Goal: Navigation & Orientation: Find specific page/section

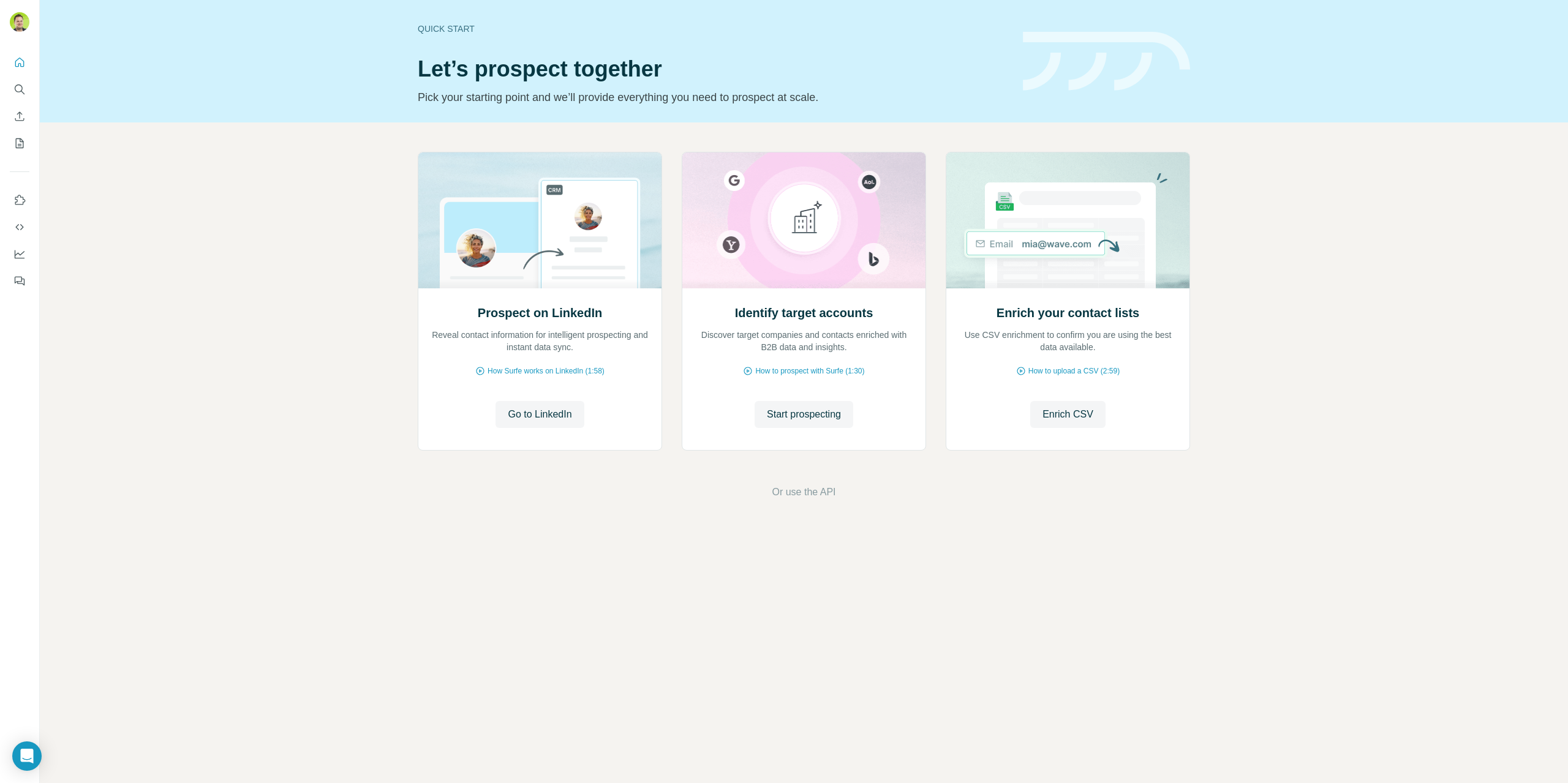
drag, startPoint x: 560, startPoint y: 507, endPoint x: 580, endPoint y: 527, distance: 28.3
click at [561, 508] on div "Prospect on LinkedIn Reveal contact information for intelligent prospecting and…" at bounding box center [804, 326] width 1528 height 406
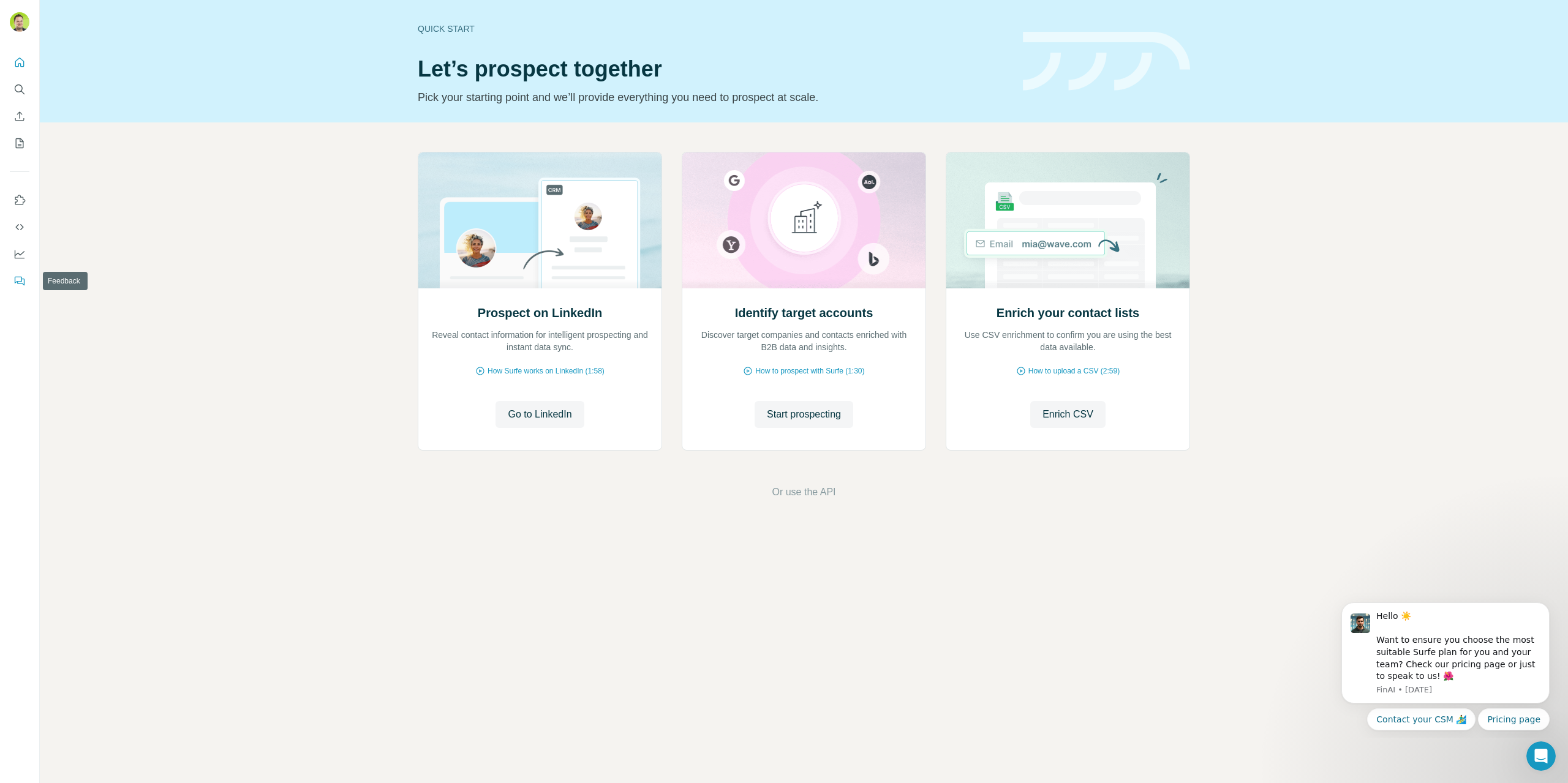
click at [28, 273] on button "Feedback" at bounding box center [20, 281] width 20 height 22
click at [451, 32] on div "Quick start" at bounding box center [714, 29] width 591 height 13
click at [26, 93] on button "Search" at bounding box center [20, 89] width 20 height 22
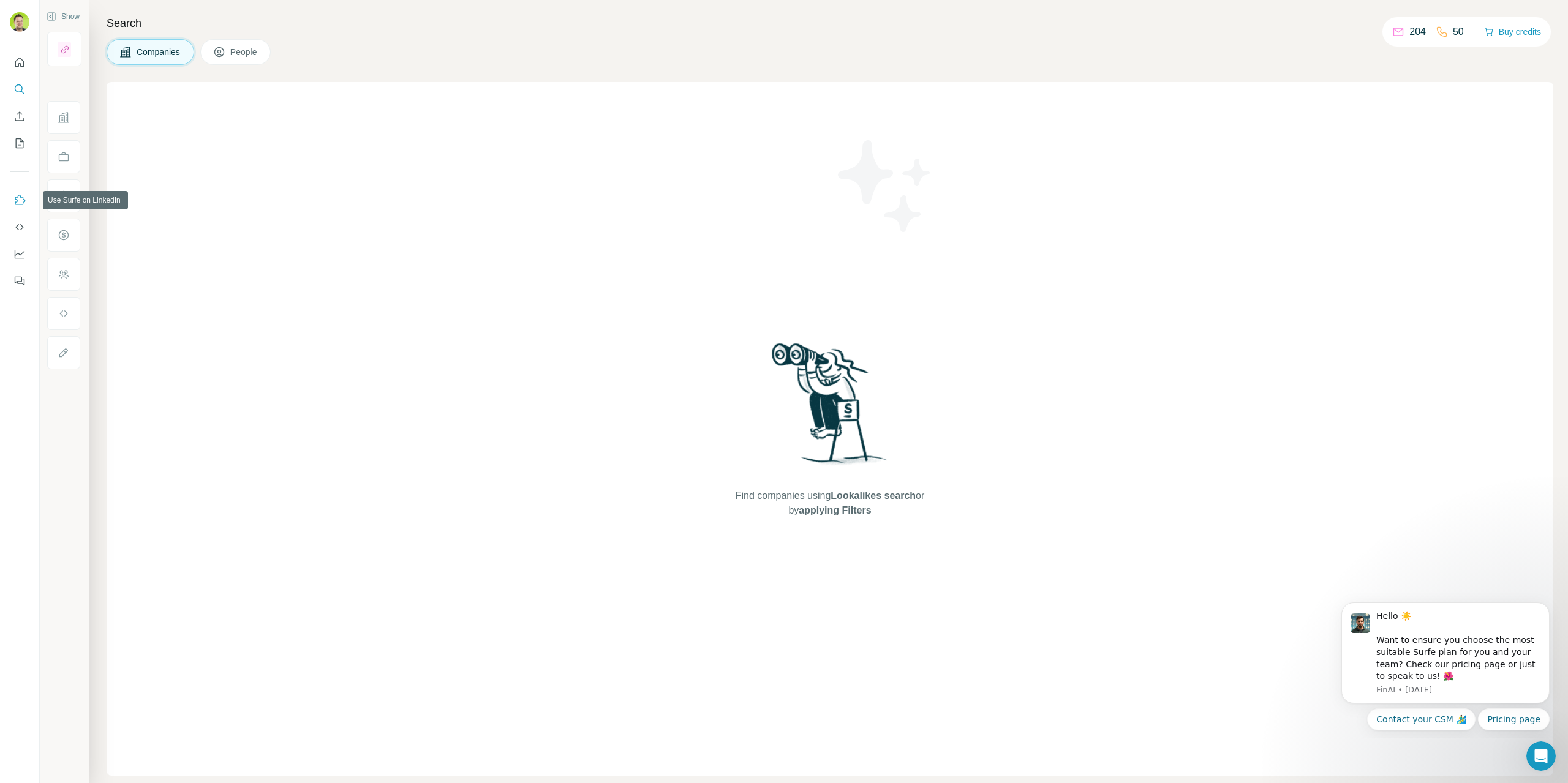
click at [11, 200] on button "Use Surfe on LinkedIn" at bounding box center [20, 200] width 20 height 22
click at [18, 256] on icon "Dashboard" at bounding box center [20, 255] width 13 height 13
